Goal: Find specific page/section: Find specific page/section

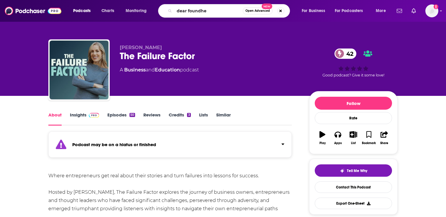
type input "dear foundher"
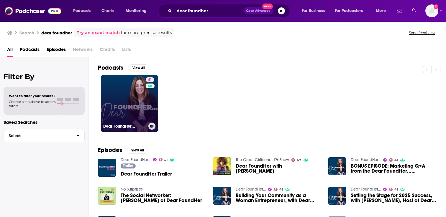
click at [139, 111] on link "41 Dear FoundHer..." at bounding box center [129, 103] width 57 height 57
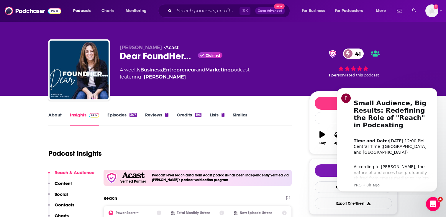
drag, startPoint x: 159, startPoint y: 47, endPoint x: 120, endPoint y: 48, distance: 39.8
click at [120, 48] on span "[PERSON_NAME]" at bounding box center [141, 48] width 42 height 6
copy span "[PERSON_NAME]"
